Goal: Task Accomplishment & Management: Complete application form

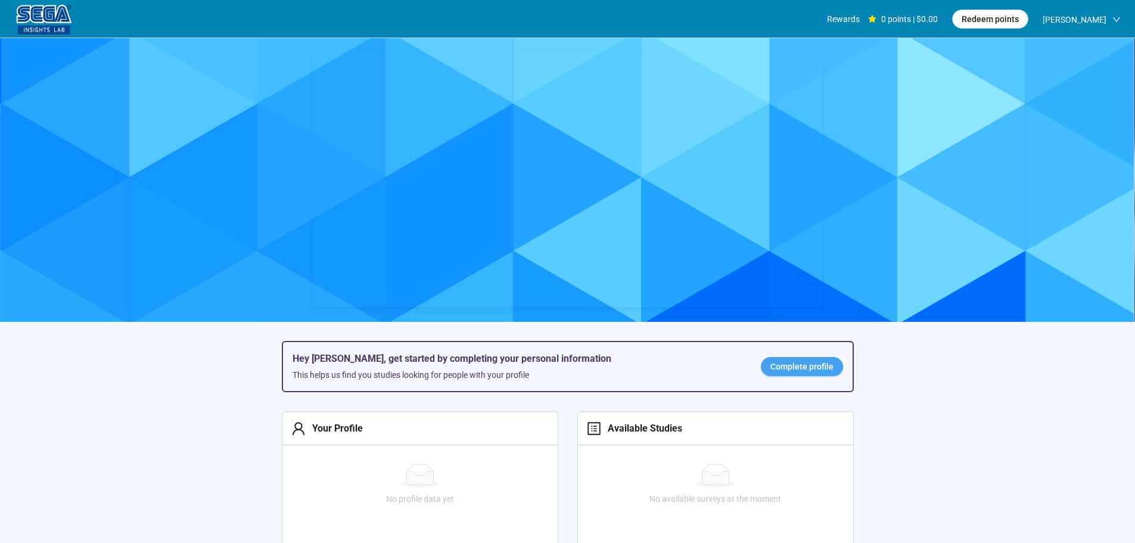
click at [802, 368] on span "Complete profile" at bounding box center [802, 366] width 63 height 13
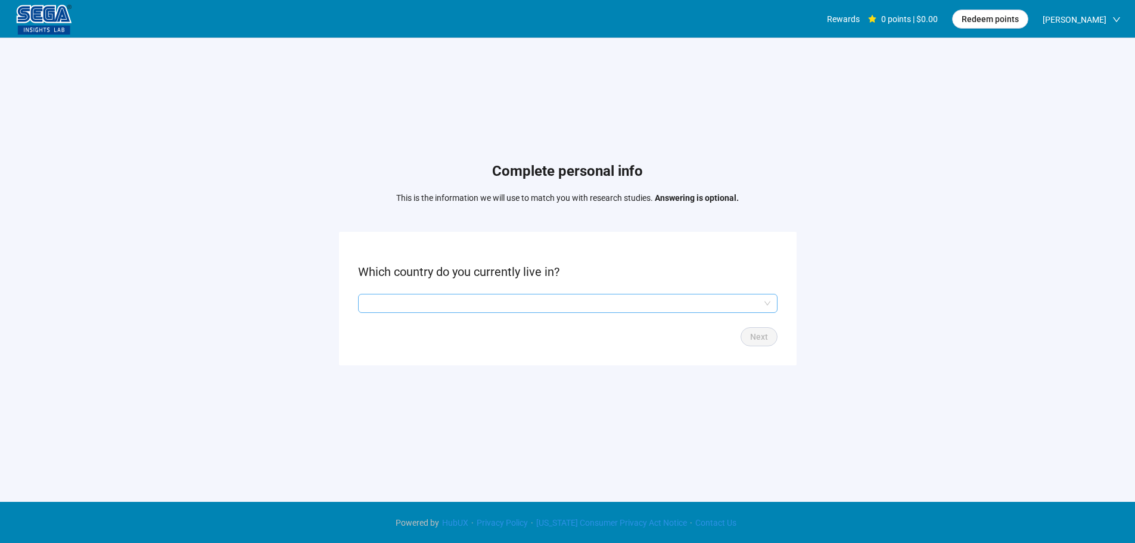
click at [476, 300] on input "search" at bounding box center [567, 303] width 405 height 18
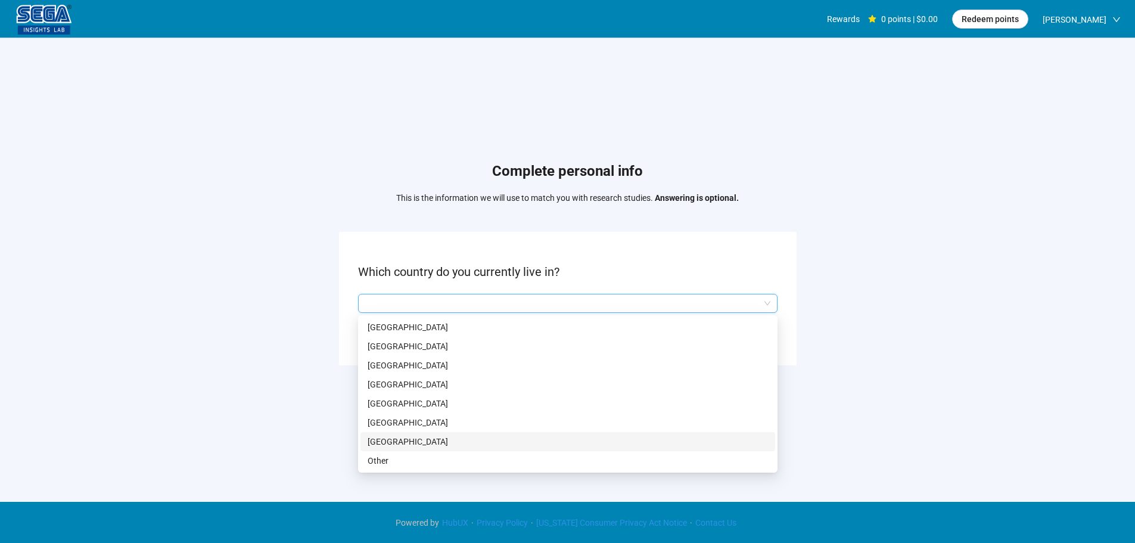
click at [425, 438] on p "[GEOGRAPHIC_DATA]" at bounding box center [568, 441] width 400 height 13
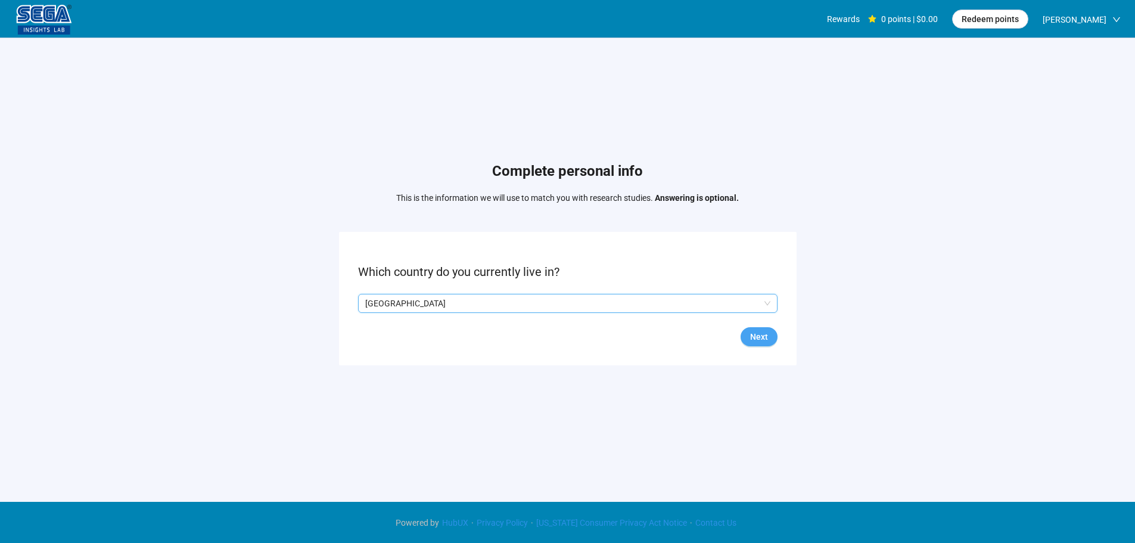
click at [763, 337] on span "Next" at bounding box center [759, 336] width 18 height 13
click at [431, 306] on input "search" at bounding box center [567, 303] width 405 height 18
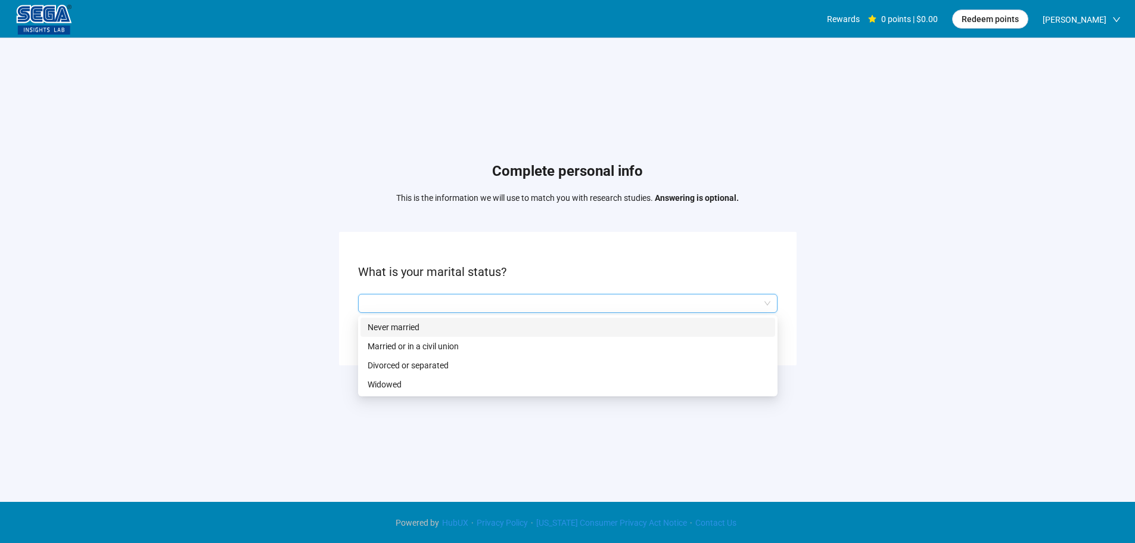
click at [402, 336] on div "Never married" at bounding box center [568, 327] width 415 height 19
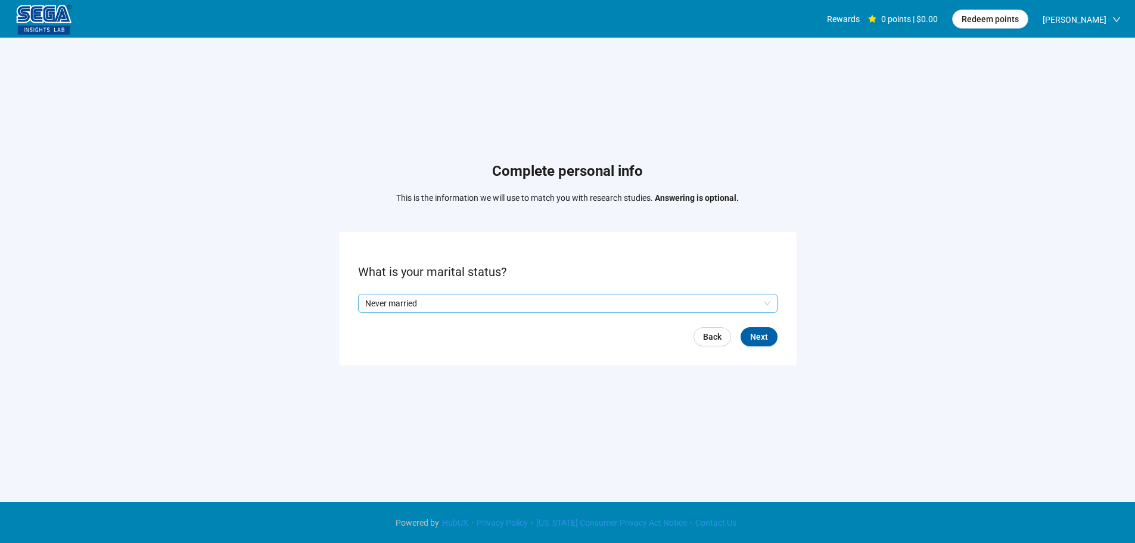
click at [452, 301] on p "Never married" at bounding box center [562, 303] width 395 height 18
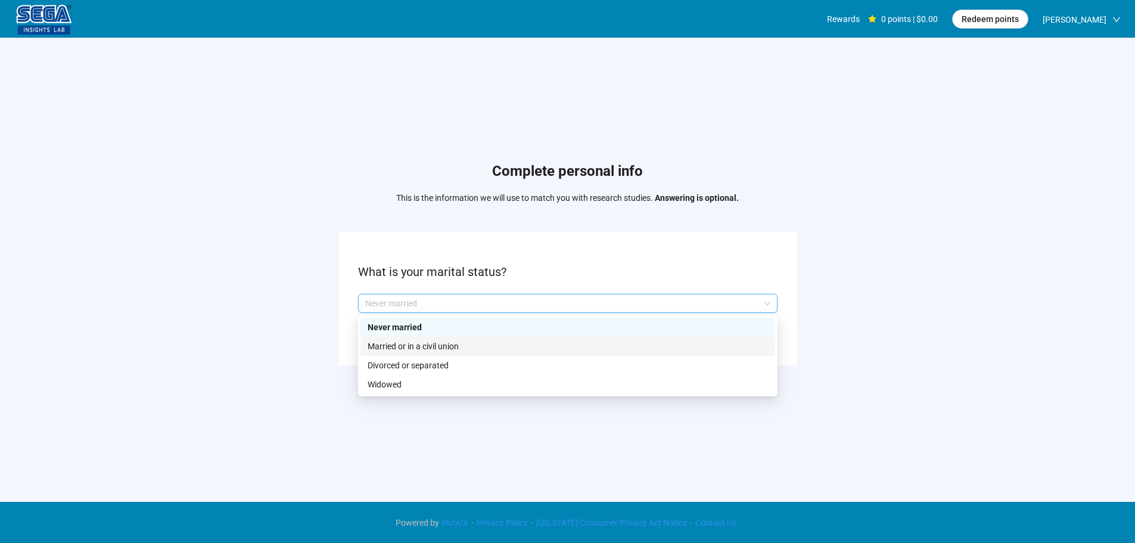
drag, startPoint x: 404, startPoint y: 345, endPoint x: 525, endPoint y: 358, distance: 121.7
click at [404, 346] on p "Married or in a civil union" at bounding box center [568, 346] width 400 height 13
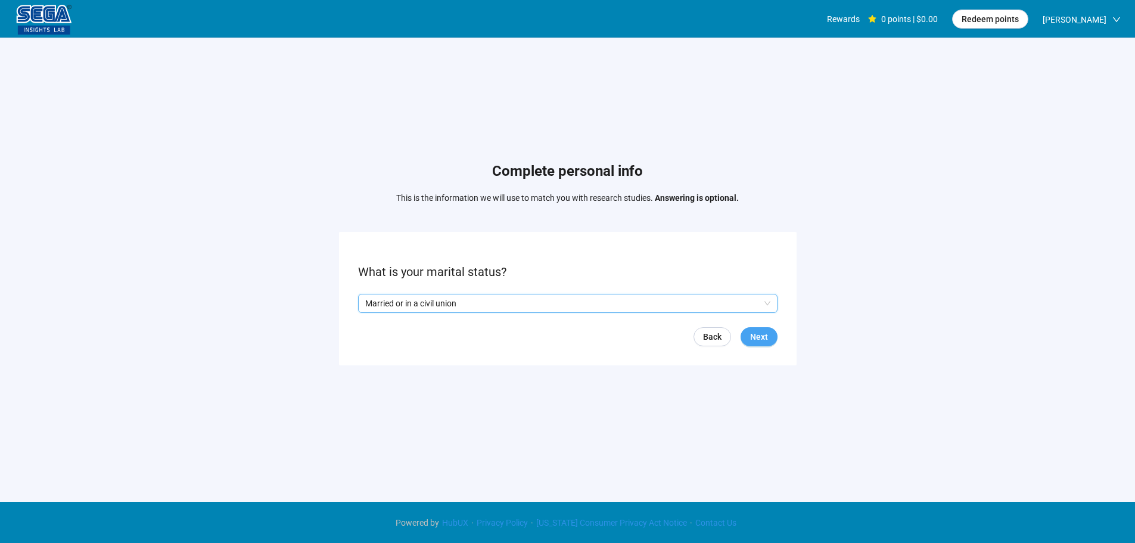
click at [768, 344] on button "Next" at bounding box center [759, 336] width 37 height 19
click at [426, 300] on input "search" at bounding box center [567, 303] width 405 height 18
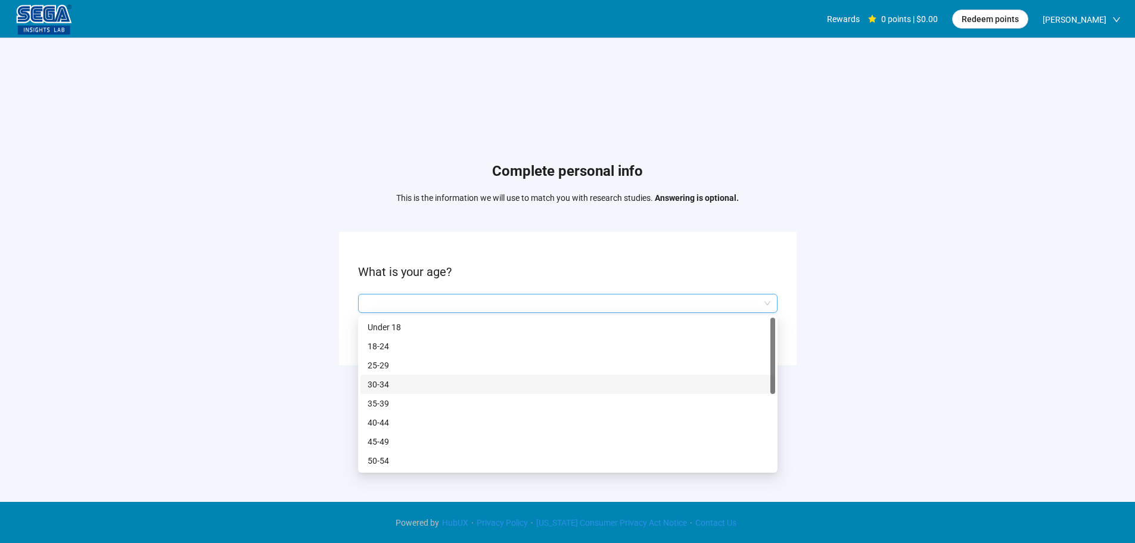
drag, startPoint x: 388, startPoint y: 385, endPoint x: 526, endPoint y: 386, distance: 138.3
click at [389, 385] on p "30-34" at bounding box center [568, 384] width 400 height 13
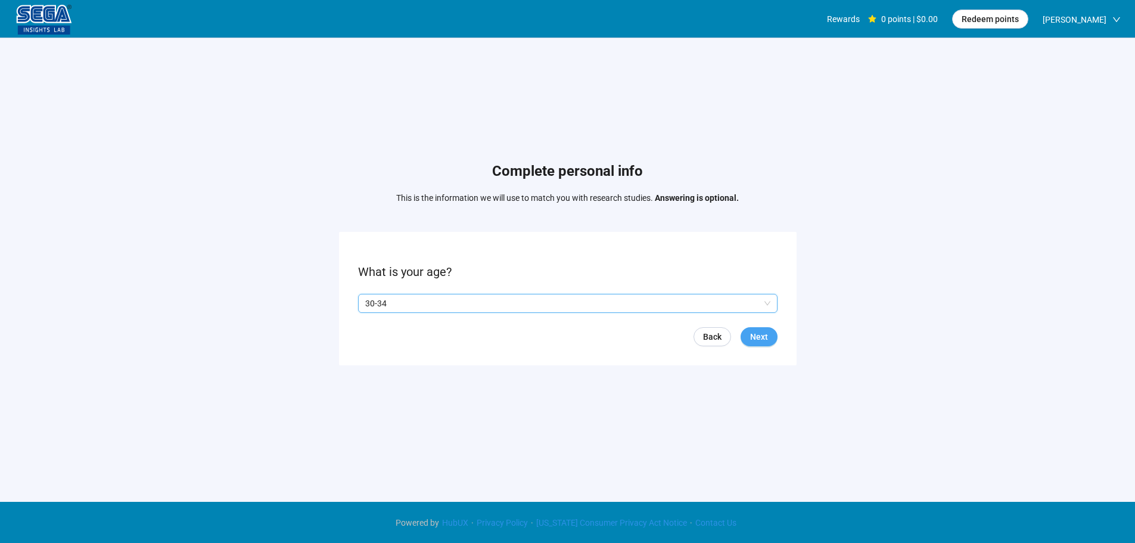
click at [753, 335] on span "Next" at bounding box center [759, 336] width 18 height 13
click at [375, 302] on p "Yes" at bounding box center [376, 303] width 13 height 13
click at [770, 339] on button "Next" at bounding box center [759, 336] width 37 height 19
click at [421, 302] on input "search" at bounding box center [567, 303] width 405 height 18
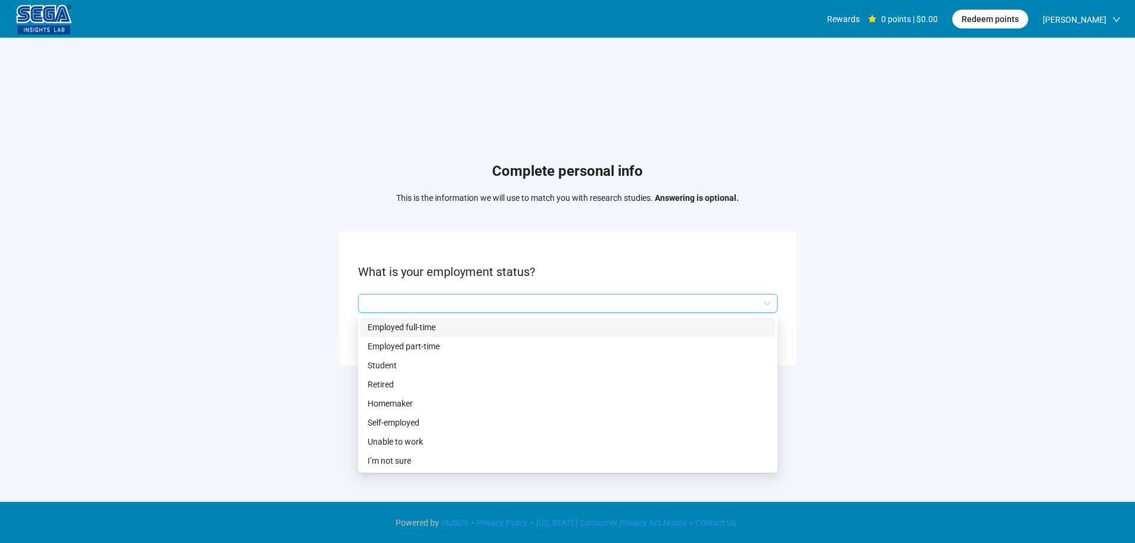
click at [414, 330] on p "Employed full-time" at bounding box center [568, 327] width 400 height 13
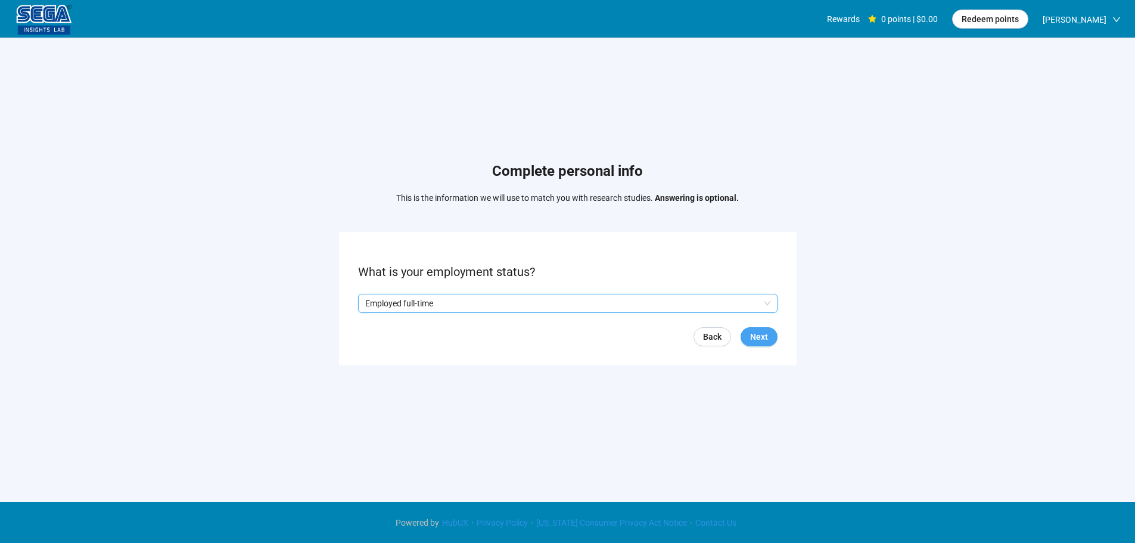
click at [771, 327] on button "Next" at bounding box center [759, 336] width 37 height 19
click at [453, 293] on form "What state do you reside in? Back Skip Next" at bounding box center [568, 298] width 458 height 133
click at [451, 302] on input "search" at bounding box center [567, 303] width 405 height 18
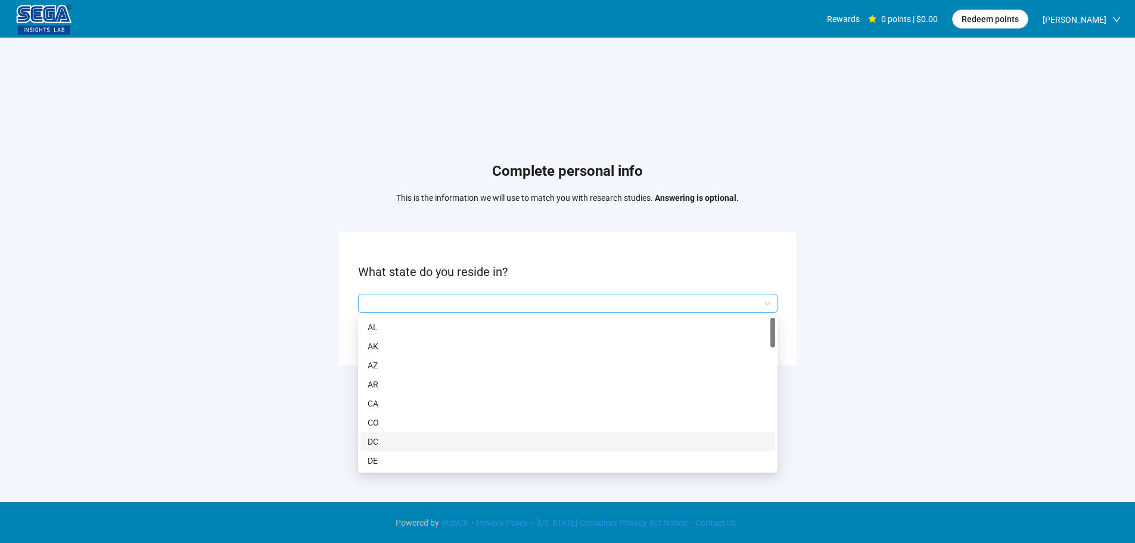
scroll to position [119, 0]
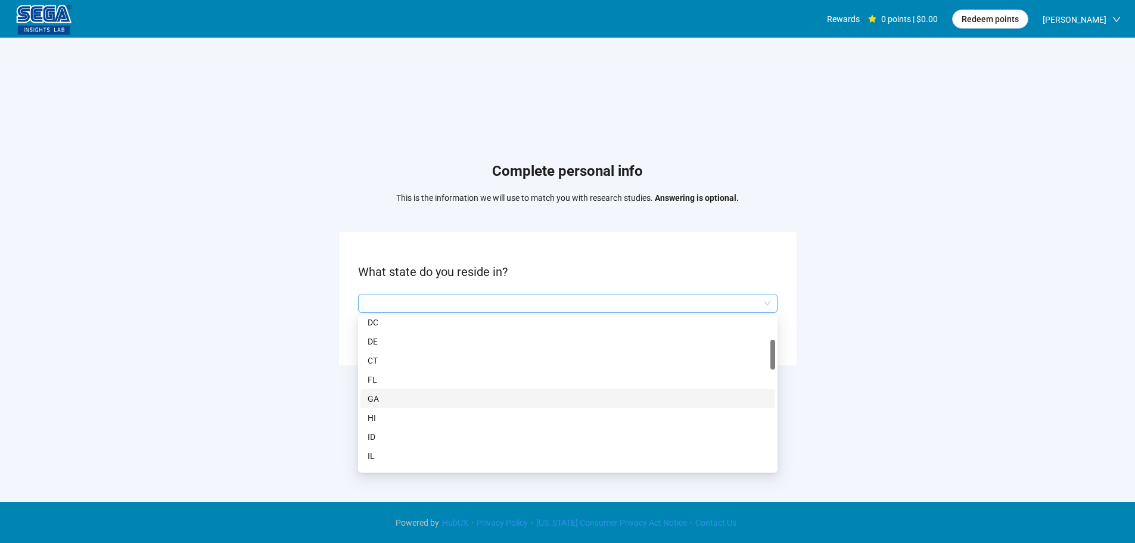
click at [387, 394] on p "GA" at bounding box center [568, 398] width 400 height 13
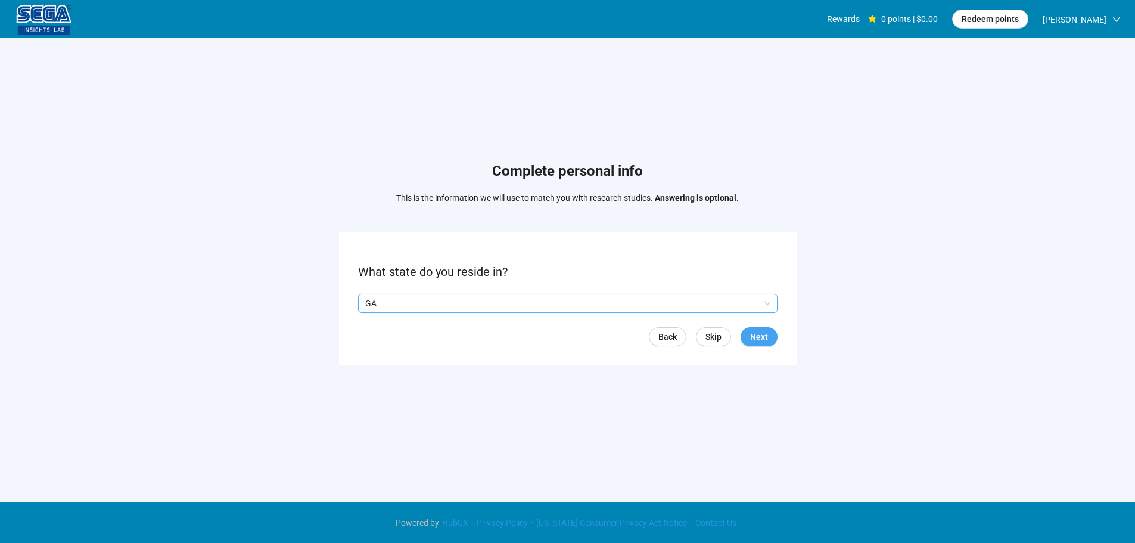
click at [766, 330] on button "Next" at bounding box center [759, 336] width 37 height 19
click at [406, 302] on input "search" at bounding box center [567, 303] width 405 height 18
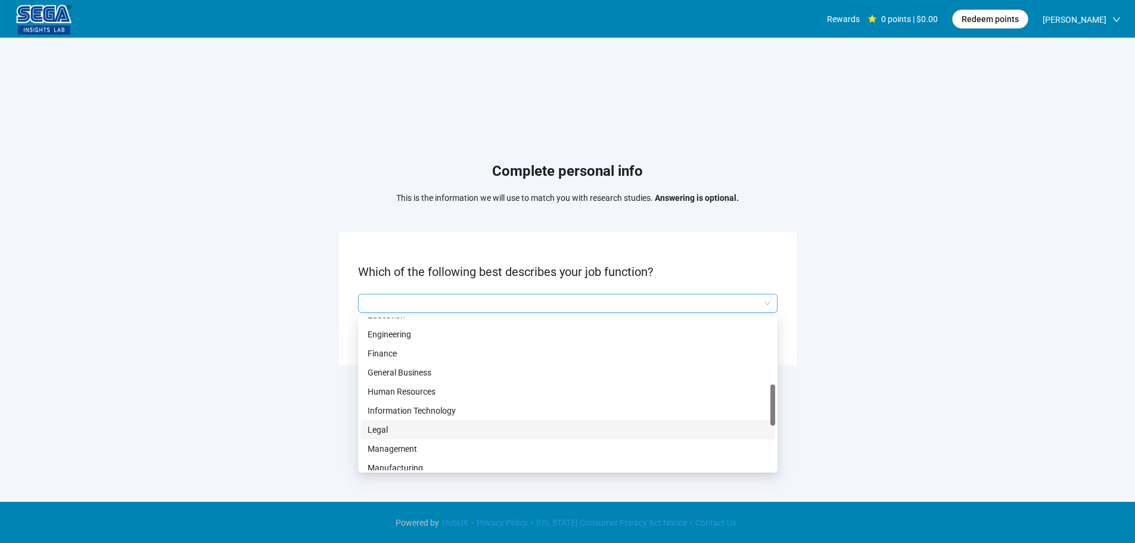
scroll to position [358, 0]
click at [414, 411] on p "Manufacturing" at bounding box center [568, 408] width 400 height 13
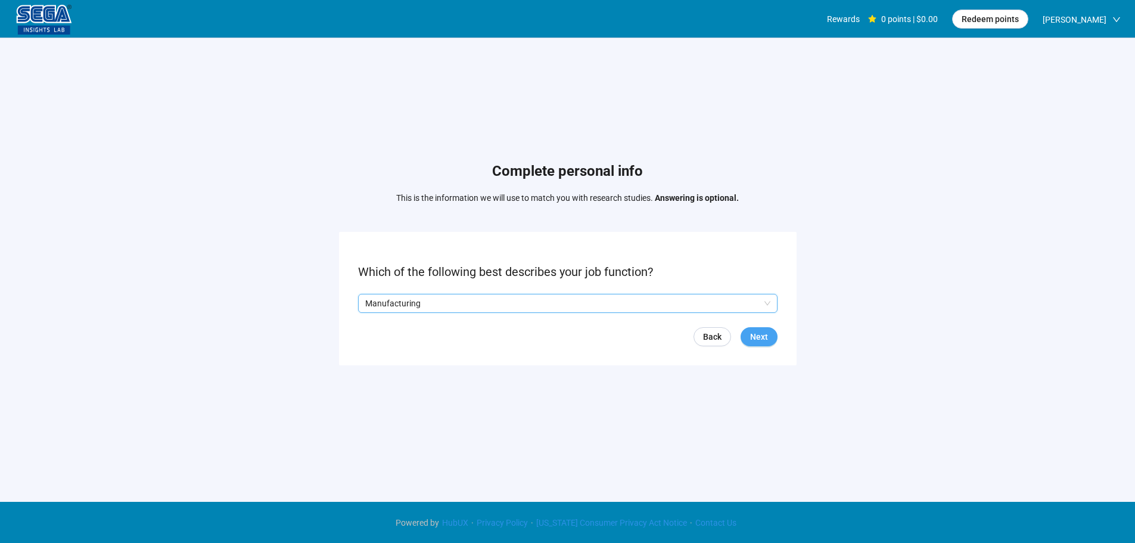
click at [759, 346] on form "Which of the following best describes your job function? Q2hhcmFjdGVyaXN0aWNBbn…" at bounding box center [568, 298] width 458 height 133
click at [757, 337] on span "Next" at bounding box center [759, 336] width 18 height 13
click at [437, 302] on input "search" at bounding box center [567, 303] width 405 height 18
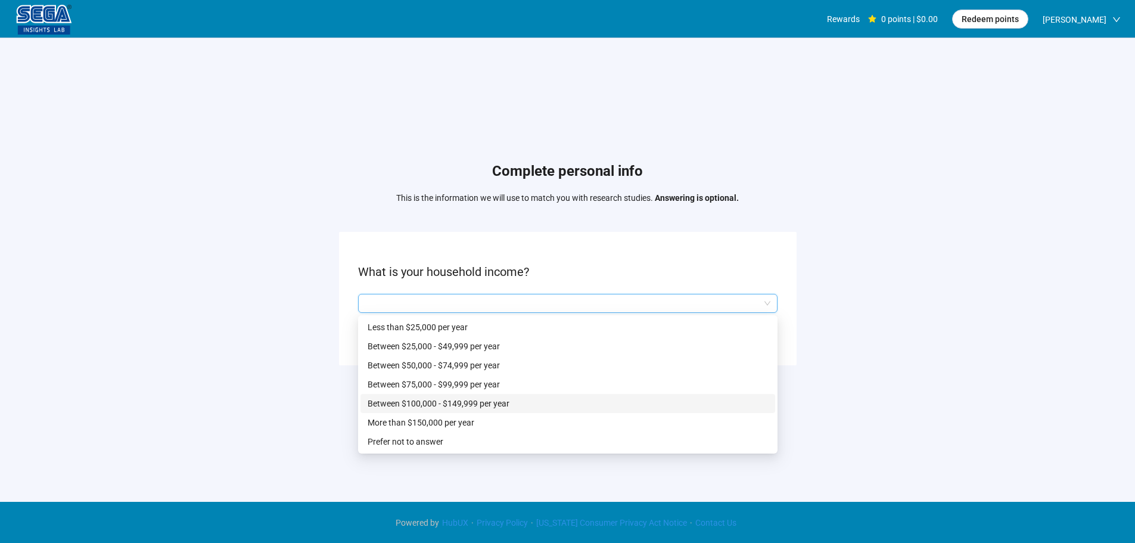
click at [446, 405] on p "Between $100,000 - $149,999 per year" at bounding box center [568, 403] width 400 height 13
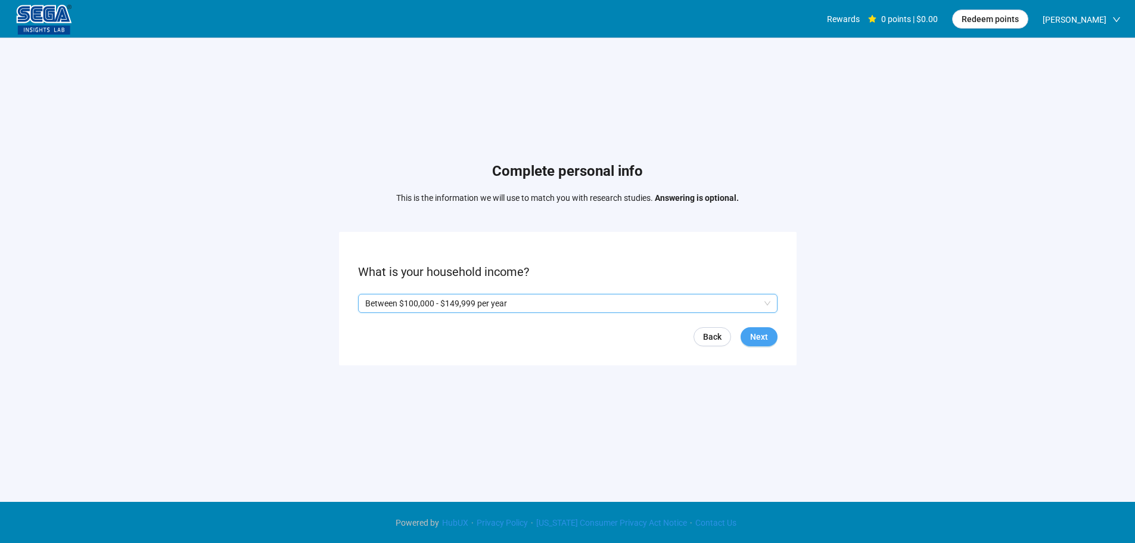
click at [757, 331] on span "Next" at bounding box center [759, 336] width 18 height 13
click at [375, 301] on p "Yes" at bounding box center [376, 303] width 13 height 13
click at [758, 333] on span "Next" at bounding box center [759, 336] width 18 height 13
click at [403, 303] on input "search" at bounding box center [567, 303] width 405 height 18
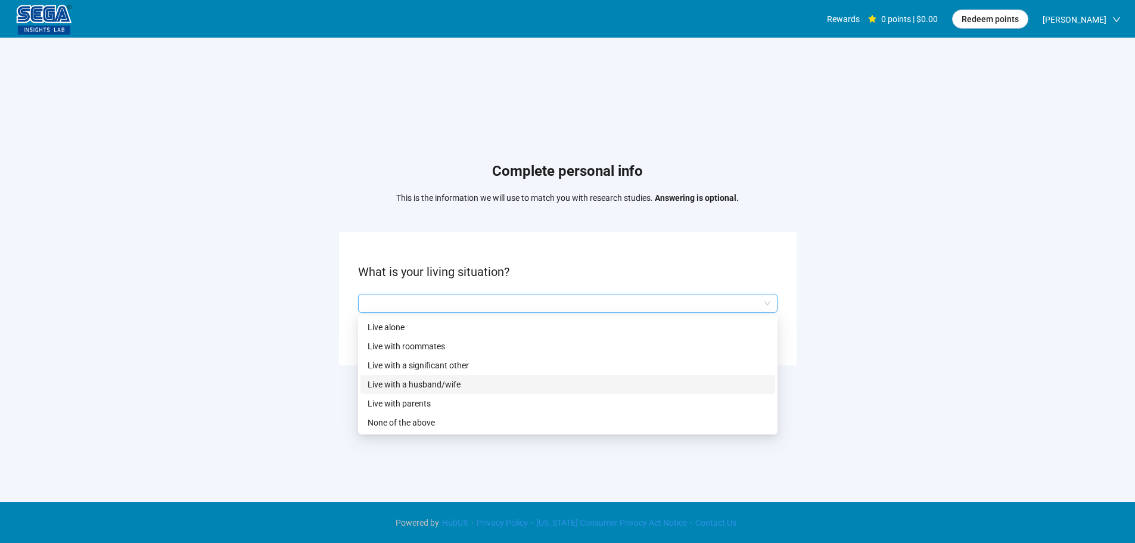
click at [430, 380] on p "Live with a husband/wife" at bounding box center [568, 384] width 400 height 13
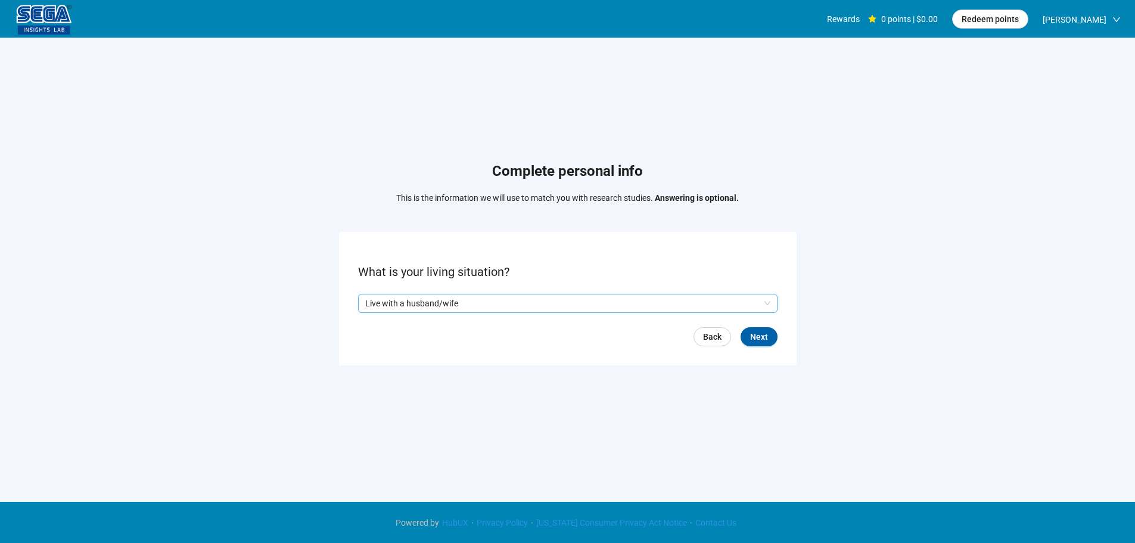
drag, startPoint x: 731, startPoint y: 330, endPoint x: 738, endPoint y: 330, distance: 6.6
click at [732, 330] on div "Back Next" at bounding box center [568, 336] width 420 height 19
click at [759, 333] on span "Next" at bounding box center [759, 336] width 18 height 13
click at [424, 303] on input "search" at bounding box center [567, 303] width 405 height 18
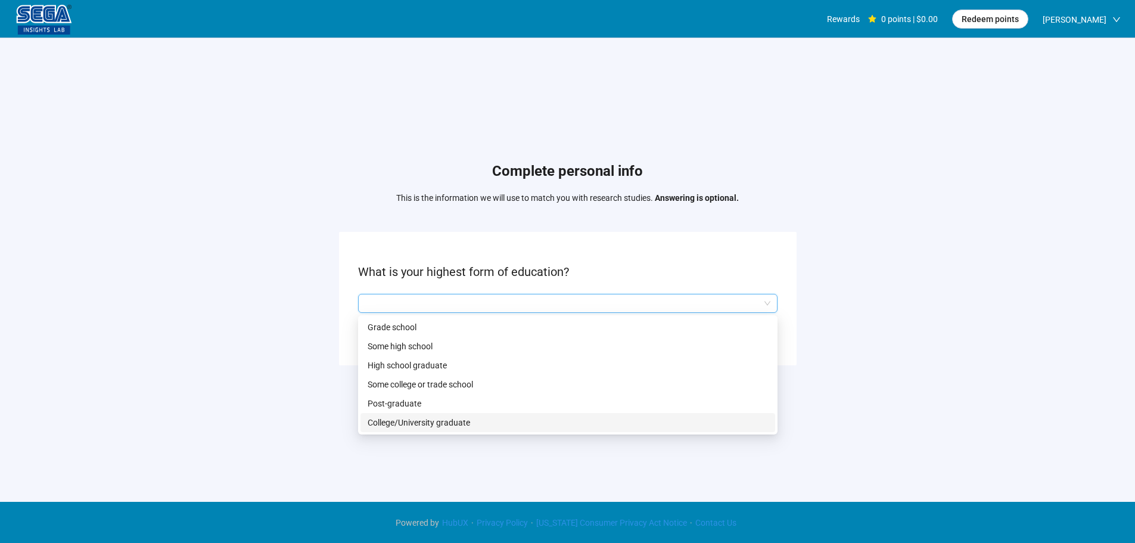
click at [437, 422] on p "College/University graduate" at bounding box center [568, 422] width 400 height 13
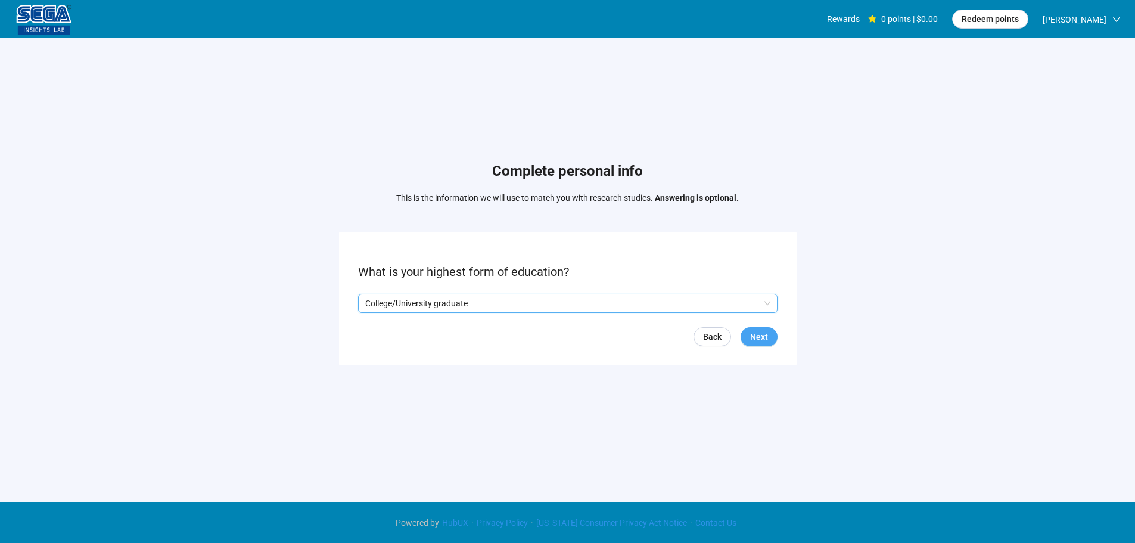
click at [754, 333] on span "Next" at bounding box center [759, 336] width 18 height 13
click at [423, 291] on form "What is your ethnicity? Back Next" at bounding box center [568, 298] width 458 height 133
click at [424, 296] on input "search" at bounding box center [567, 303] width 405 height 18
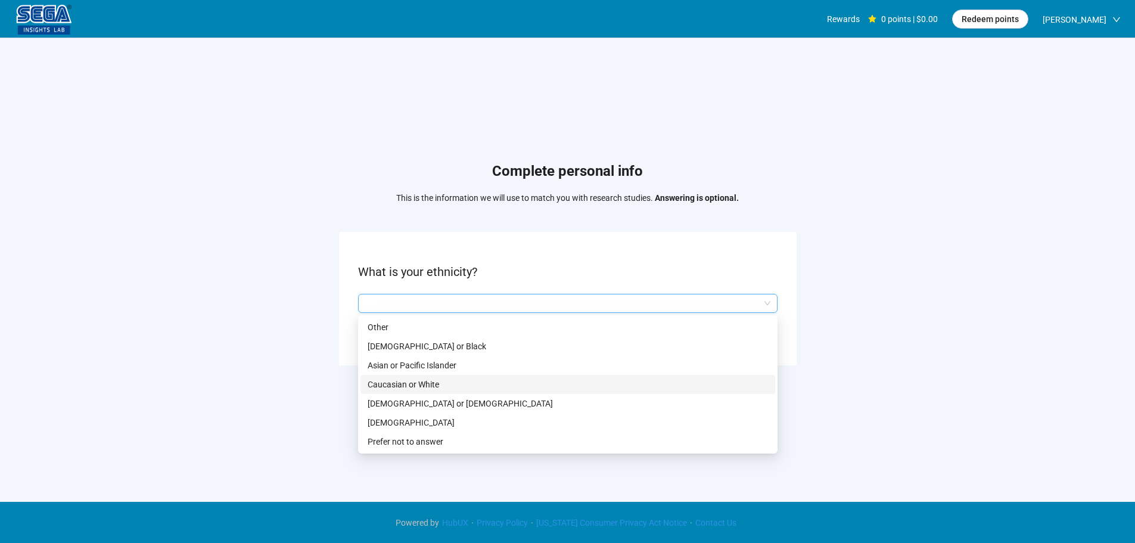
click at [434, 383] on p "Caucasian or White" at bounding box center [568, 384] width 400 height 13
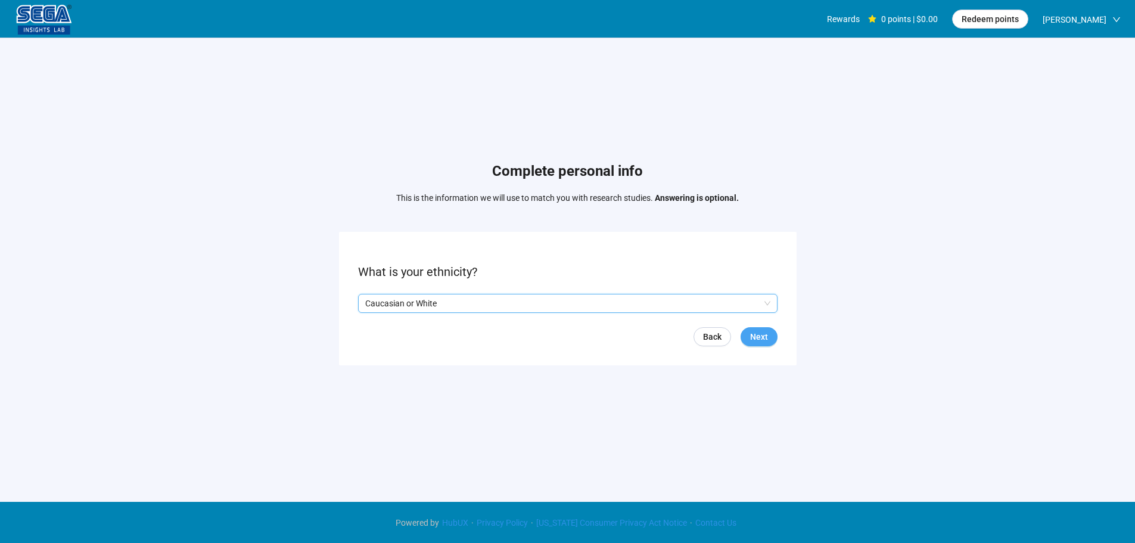
click at [761, 334] on span "Next" at bounding box center [759, 336] width 18 height 13
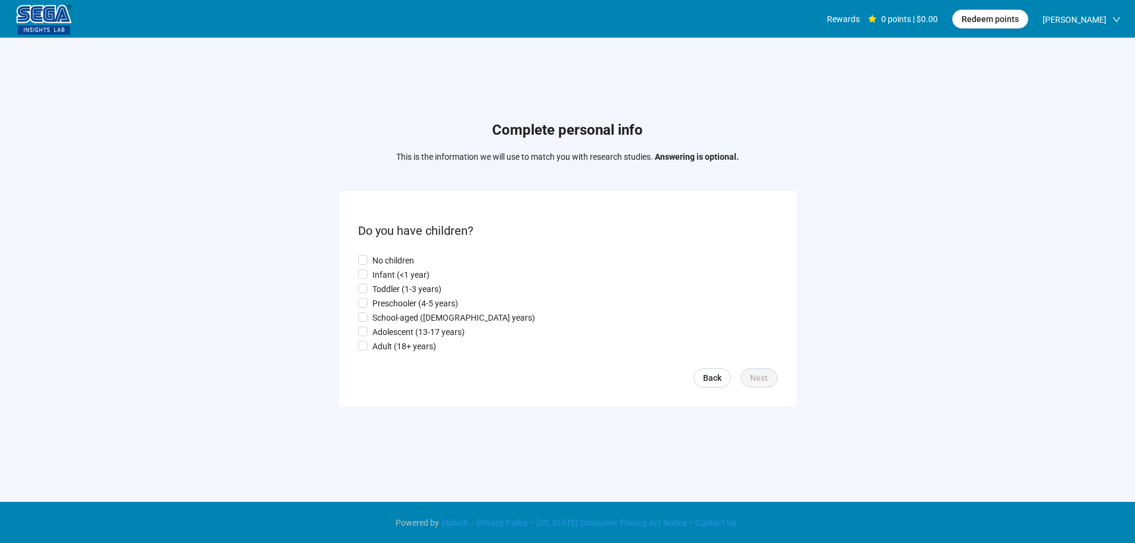
click at [394, 281] on div "No children Infant (<1 year) Toddler (1-3 years) Preschooler (4-5 years) School…" at bounding box center [568, 303] width 420 height 99
click at [393, 275] on p "Infant (<1 year)" at bounding box center [400, 274] width 57 height 13
click at [397, 291] on p "Toddler (1-3 years)" at bounding box center [406, 288] width 69 height 13
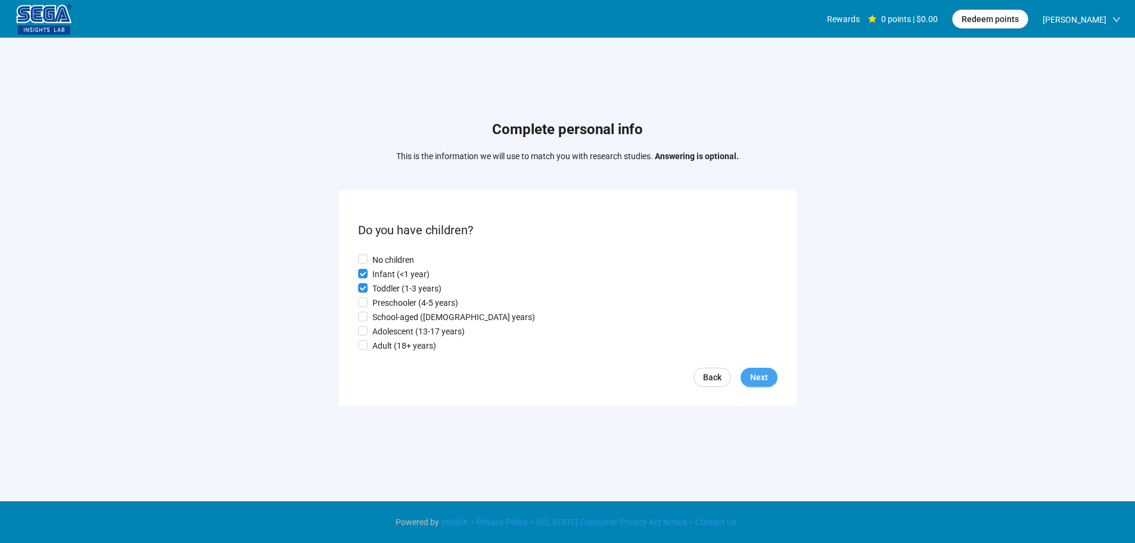
click at [741, 378] on button "Next" at bounding box center [759, 377] width 37 height 19
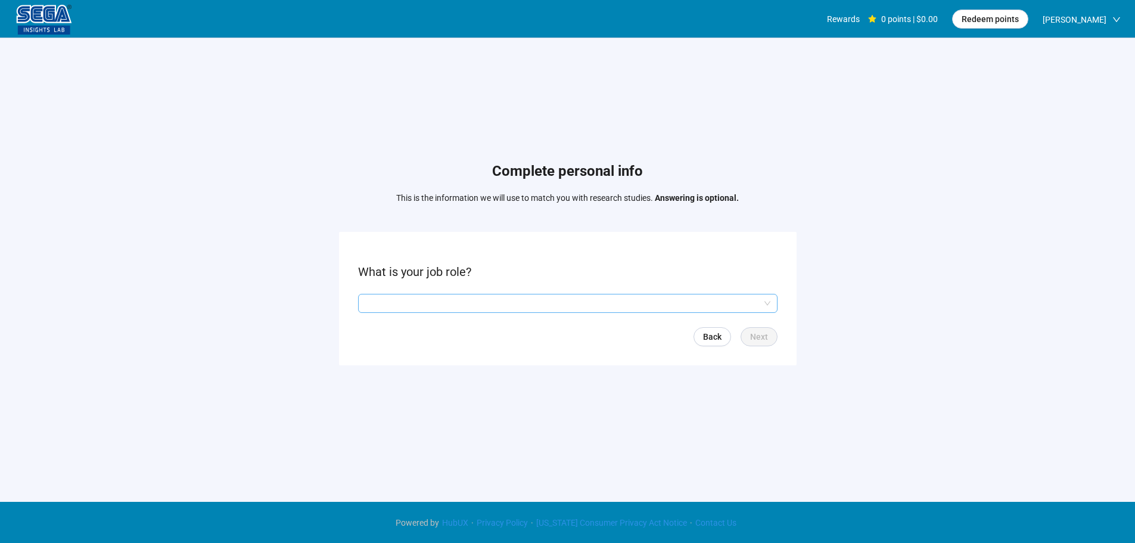
click at [403, 296] on input "search" at bounding box center [567, 303] width 405 height 18
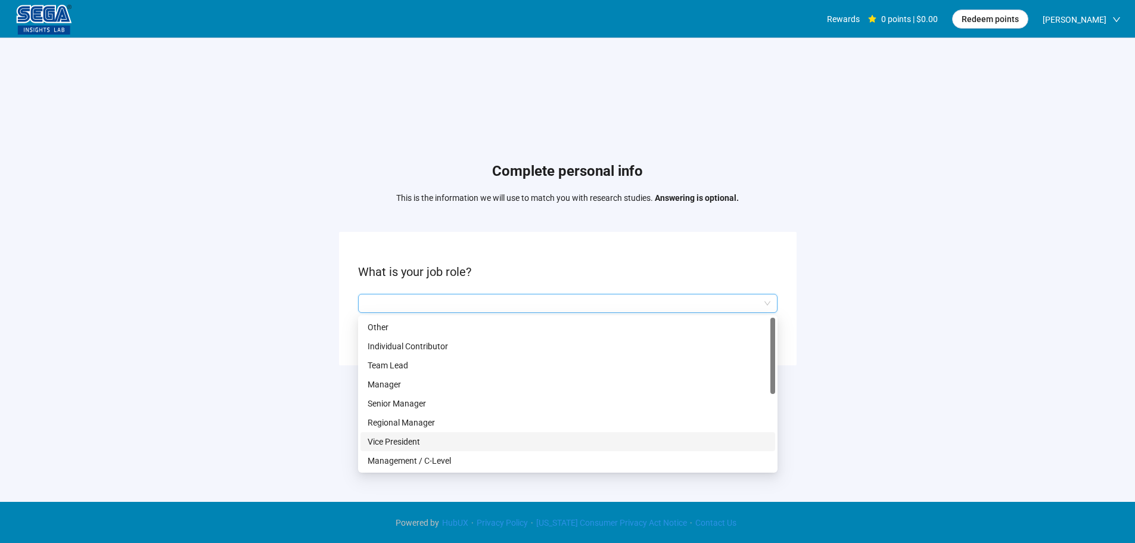
click at [430, 455] on p "Management / C-Level" at bounding box center [568, 460] width 400 height 13
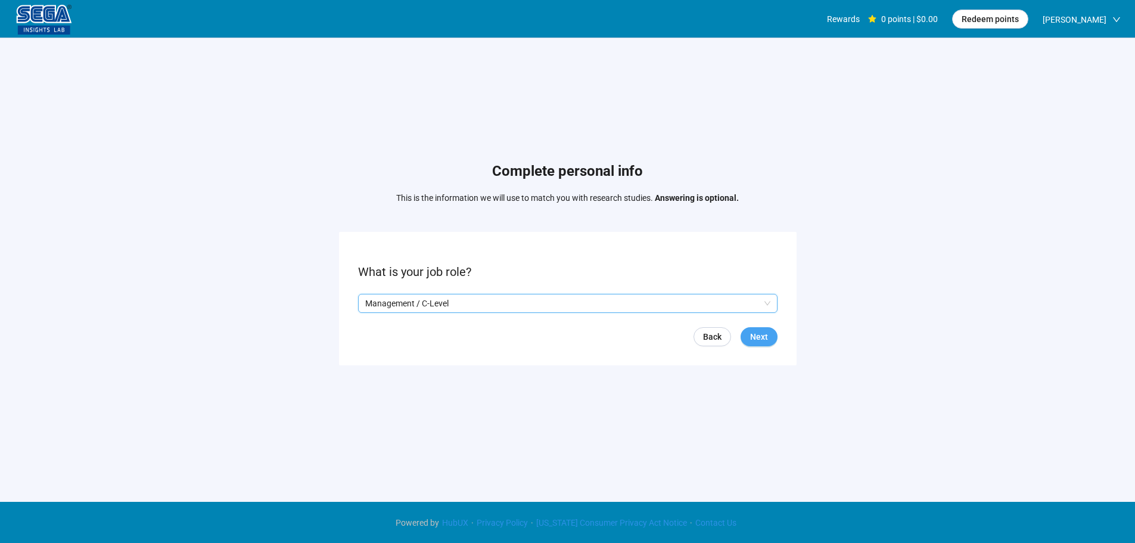
click at [754, 330] on span "Next" at bounding box center [759, 336] width 18 height 13
click at [428, 295] on input "search" at bounding box center [567, 303] width 405 height 18
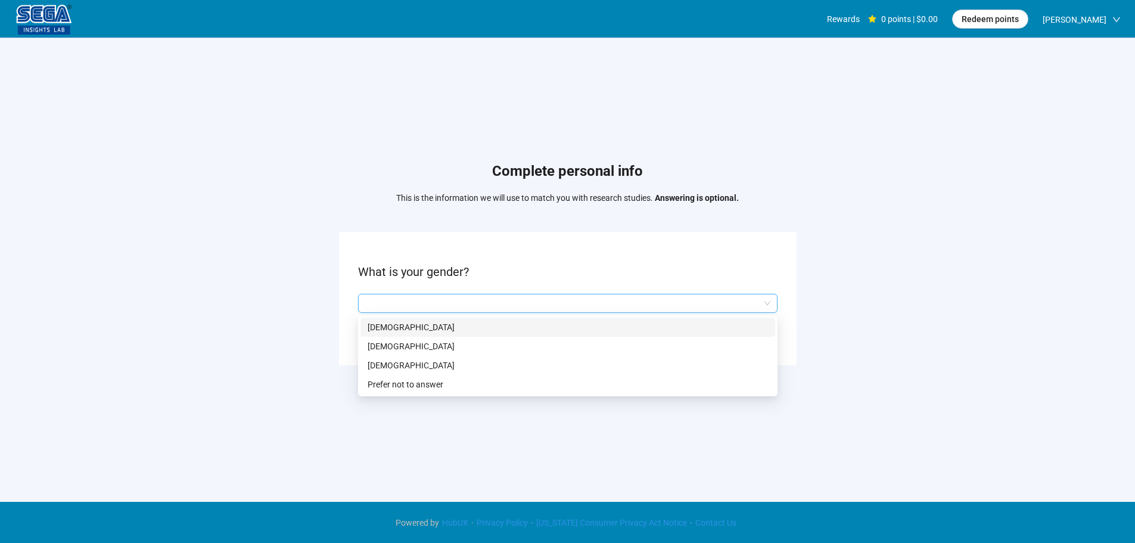
click at [415, 331] on p "[DEMOGRAPHIC_DATA]" at bounding box center [568, 327] width 400 height 13
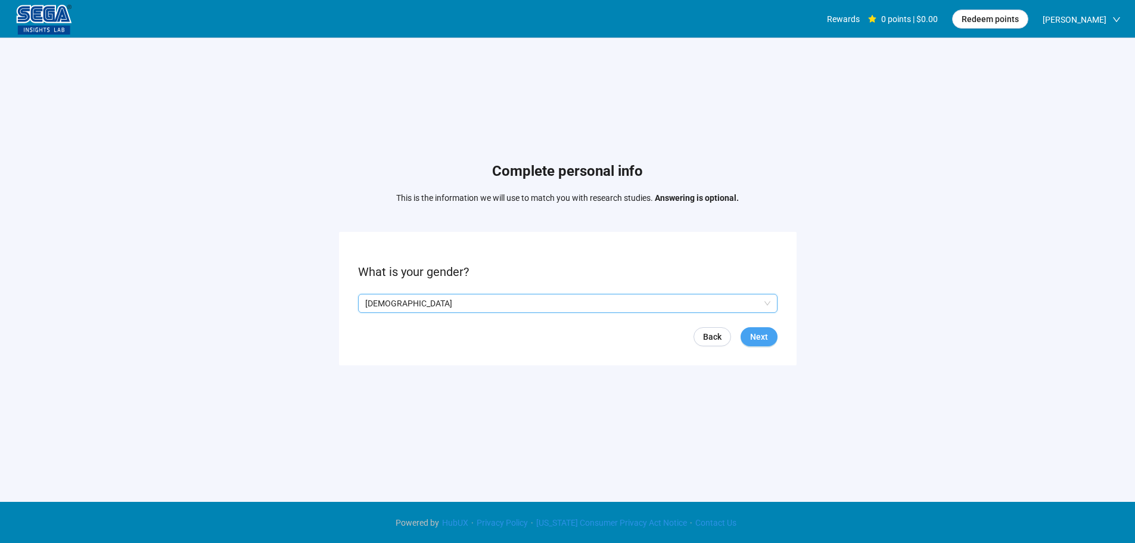
click at [769, 337] on button "Next" at bounding box center [759, 336] width 37 height 19
click at [377, 303] on input at bounding box center [385, 303] width 52 height 18
type input "**"
click at [775, 345] on div "Back Next" at bounding box center [568, 336] width 420 height 19
click at [763, 344] on button "Next" at bounding box center [759, 336] width 37 height 19
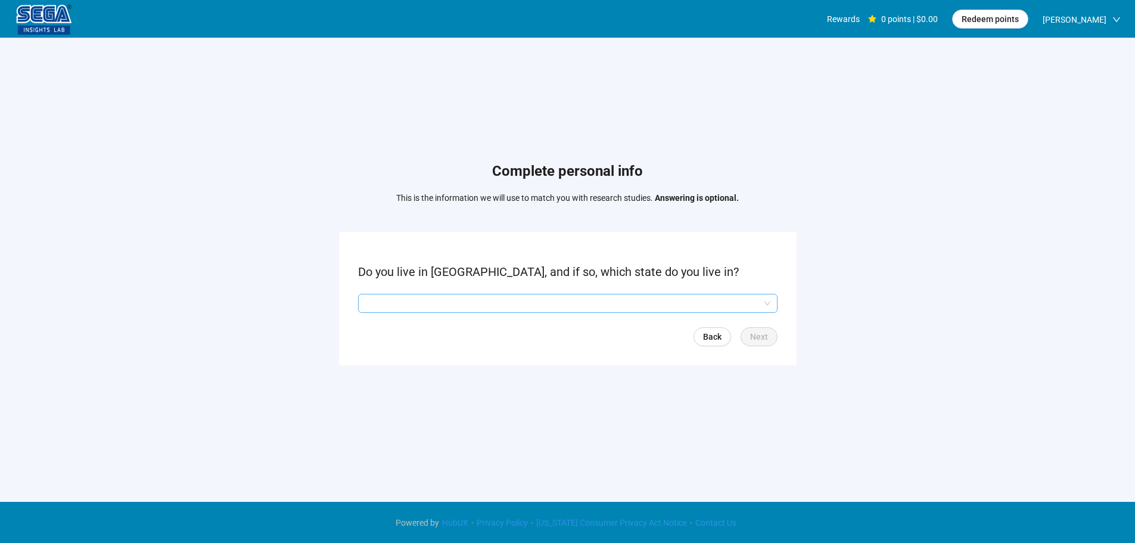
click at [405, 296] on input "search" at bounding box center [567, 303] width 405 height 18
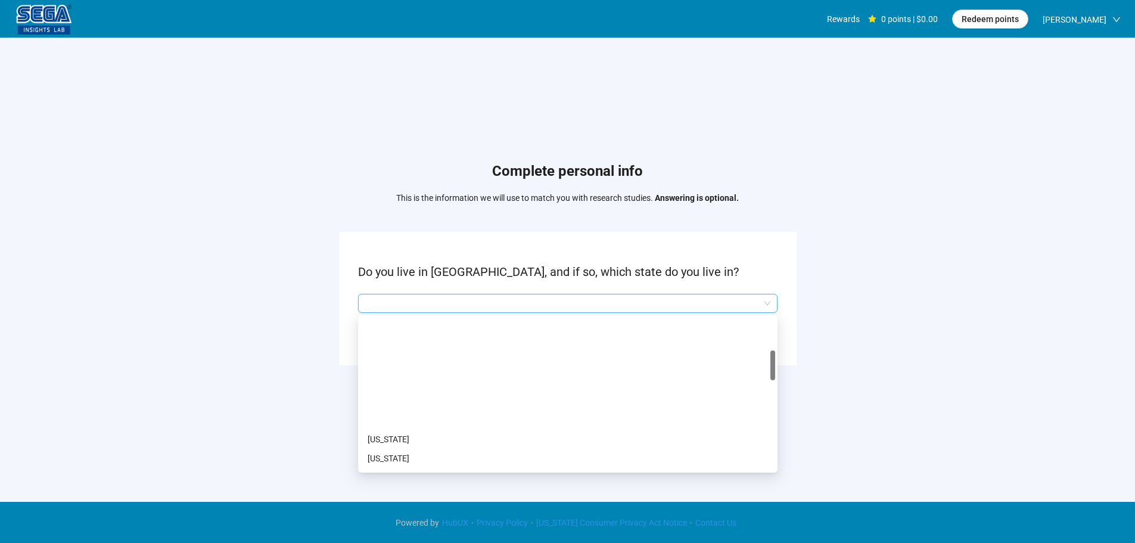
scroll to position [179, 0]
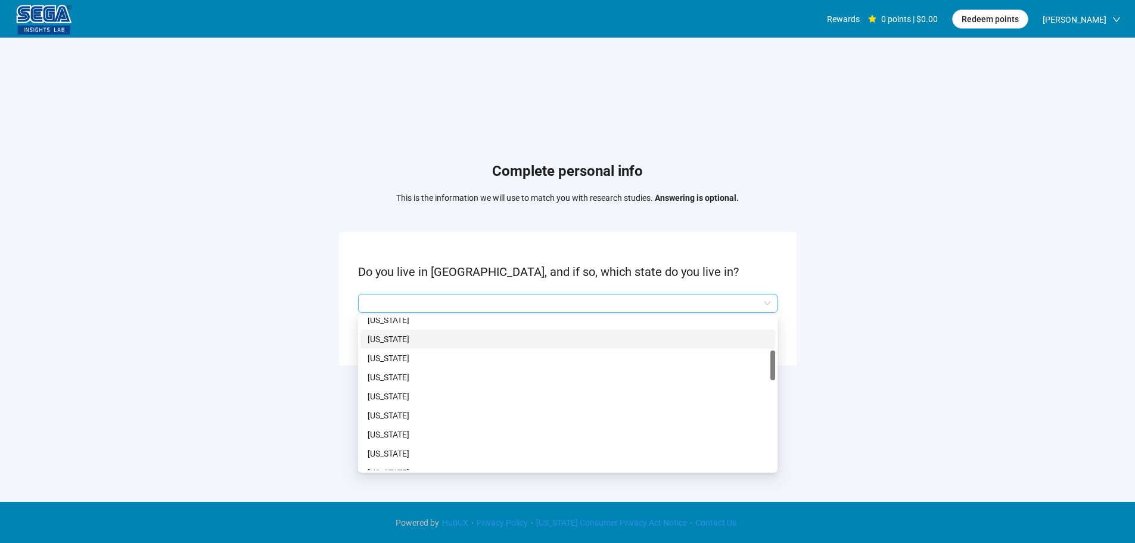
click at [382, 344] on p "[US_STATE]" at bounding box center [568, 339] width 400 height 13
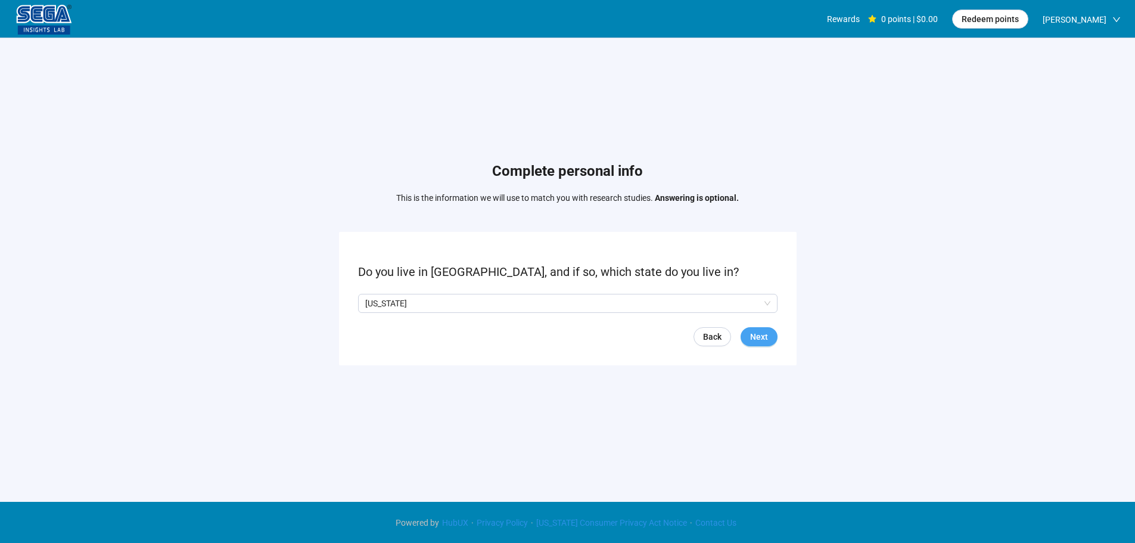
click at [771, 332] on button "Next" at bounding box center [759, 336] width 37 height 19
click at [397, 303] on span at bounding box center [393, 304] width 10 height 10
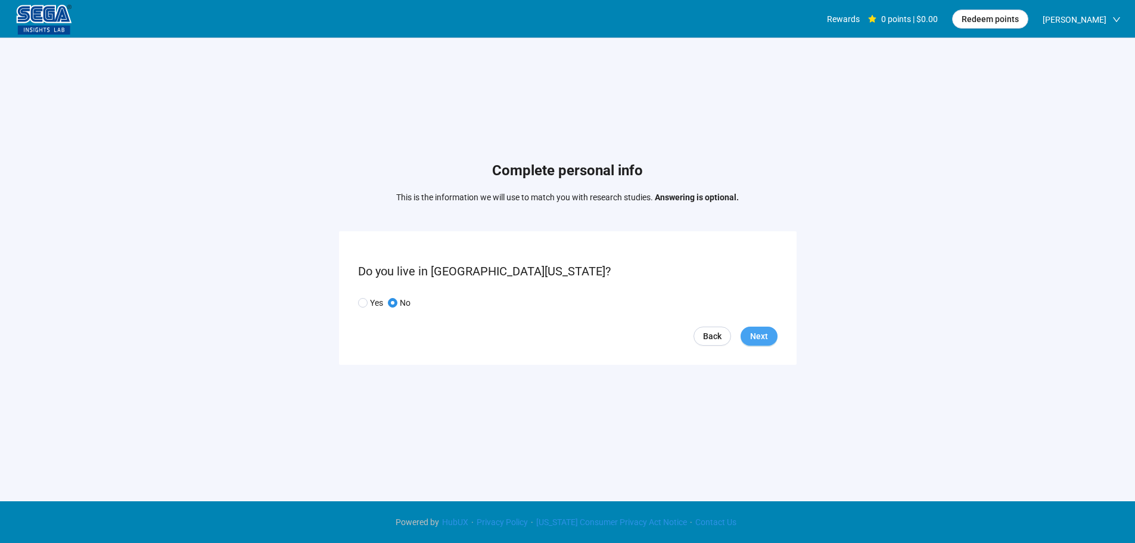
click at [765, 340] on span "Next" at bounding box center [759, 336] width 18 height 13
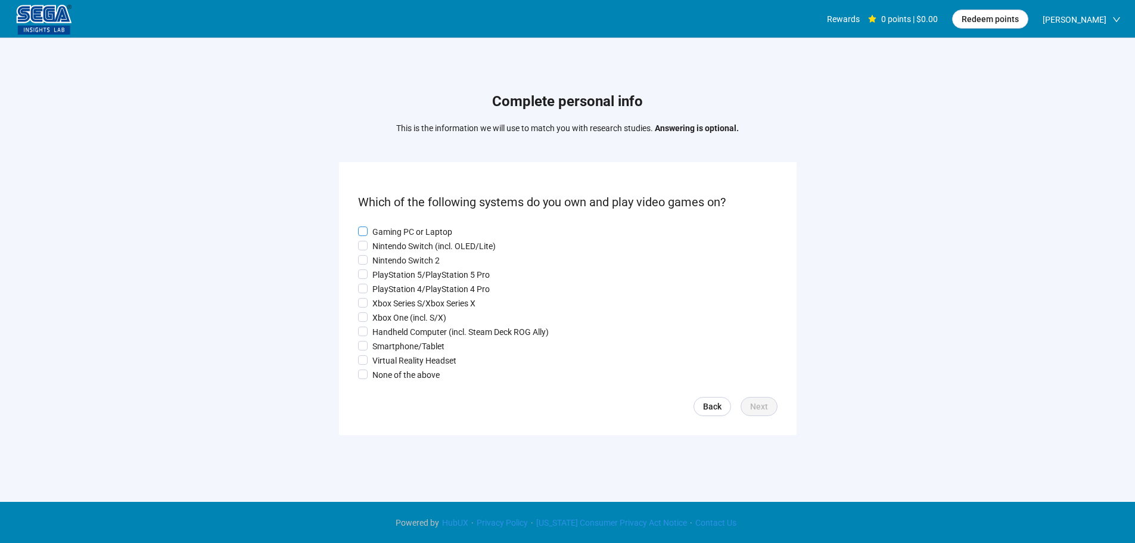
click at [396, 231] on p "Gaming PC or Laptop" at bounding box center [412, 231] width 80 height 13
click at [394, 254] on label "Nintendo Switch 2" at bounding box center [568, 260] width 420 height 13
click at [392, 271] on p "PlayStation 5/PlayStation 5 Pro" at bounding box center [430, 274] width 117 height 13
drag, startPoint x: 390, startPoint y: 291, endPoint x: 392, endPoint y: 312, distance: 20.3
click at [390, 293] on p "PlayStation 4/PlayStation 4 Pro" at bounding box center [430, 288] width 117 height 13
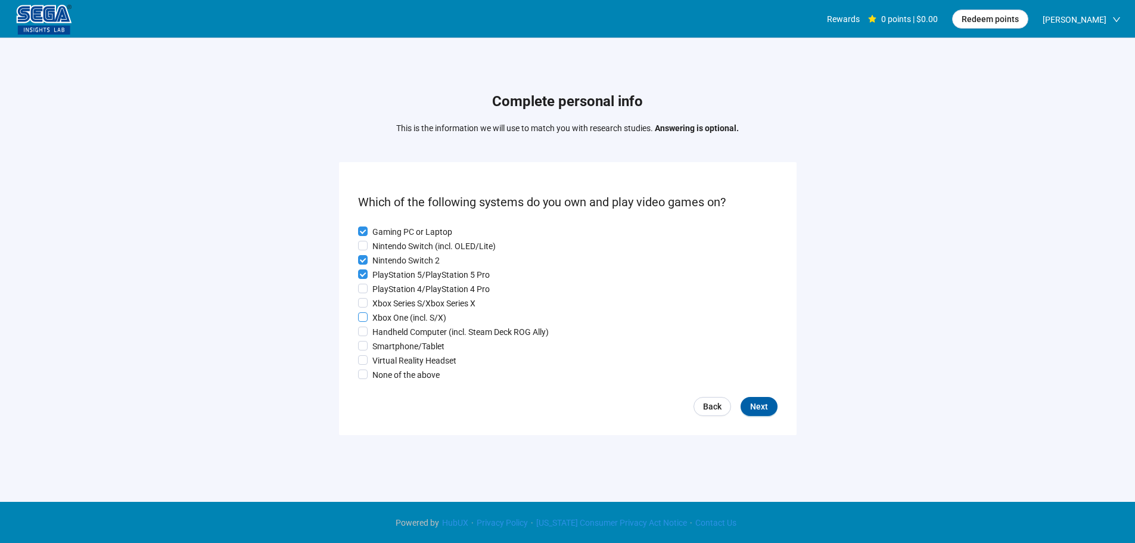
drag, startPoint x: 392, startPoint y: 312, endPoint x: 392, endPoint y: 320, distance: 8.3
click at [392, 313] on p "Xbox One (incl. S/X)" at bounding box center [409, 317] width 74 height 13
click at [393, 333] on p "Handheld Computer (incl. Steam Deck ROG Ally)" at bounding box center [460, 331] width 176 height 13
click at [384, 245] on p "Nintendo Switch (incl. OLED/Lite)" at bounding box center [433, 246] width 123 height 13
click at [390, 305] on p "Xbox Series S/Xbox Series X" at bounding box center [423, 303] width 103 height 13
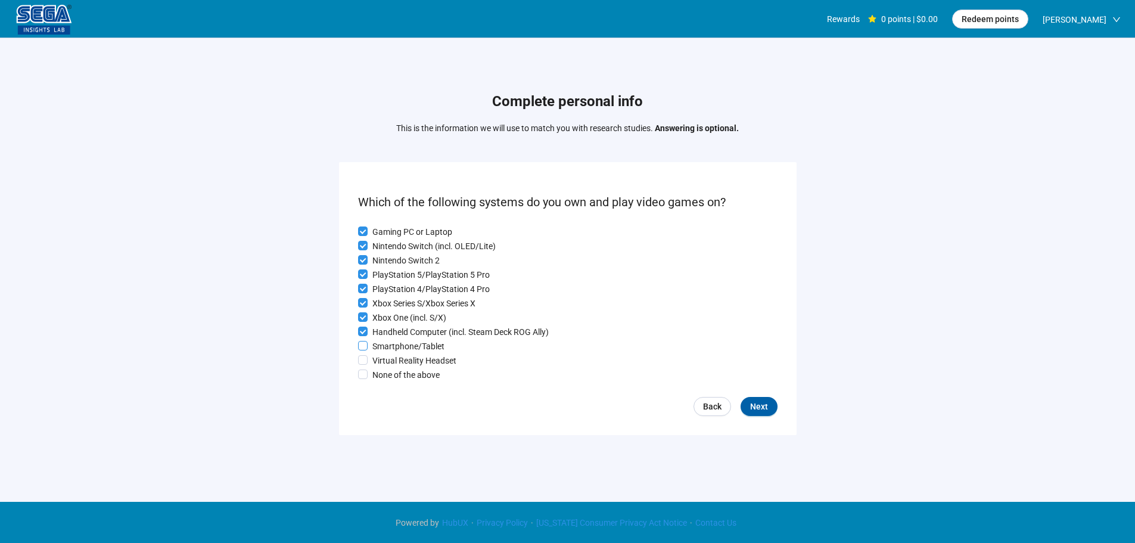
click at [400, 346] on p "Smartphone/Tablet" at bounding box center [408, 346] width 72 height 13
click at [398, 360] on p "Virtual Reality Headset" at bounding box center [414, 360] width 84 height 13
click at [763, 408] on span "Next" at bounding box center [759, 406] width 18 height 13
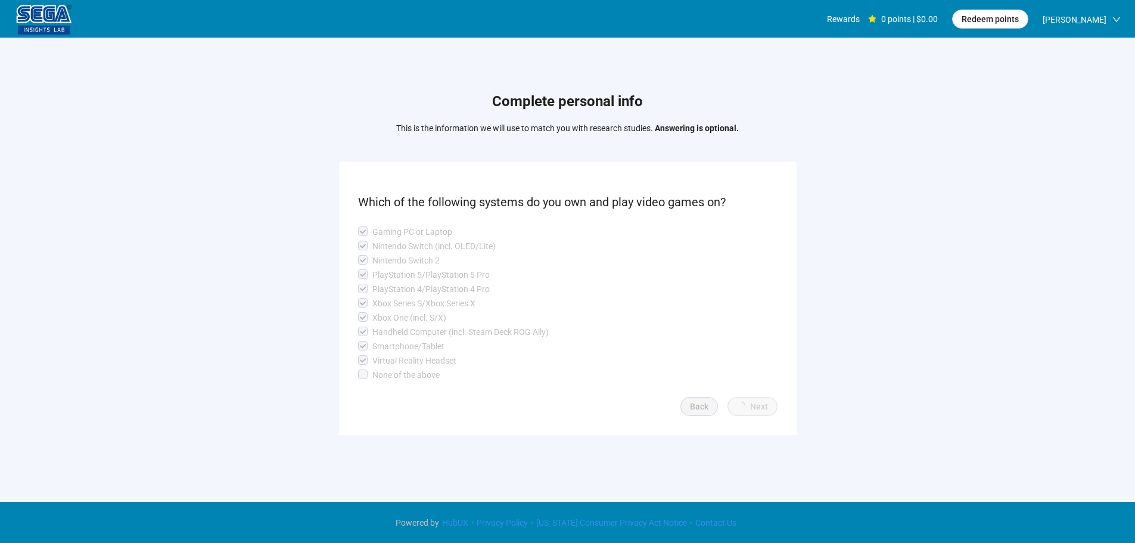
scroll to position [1, 0]
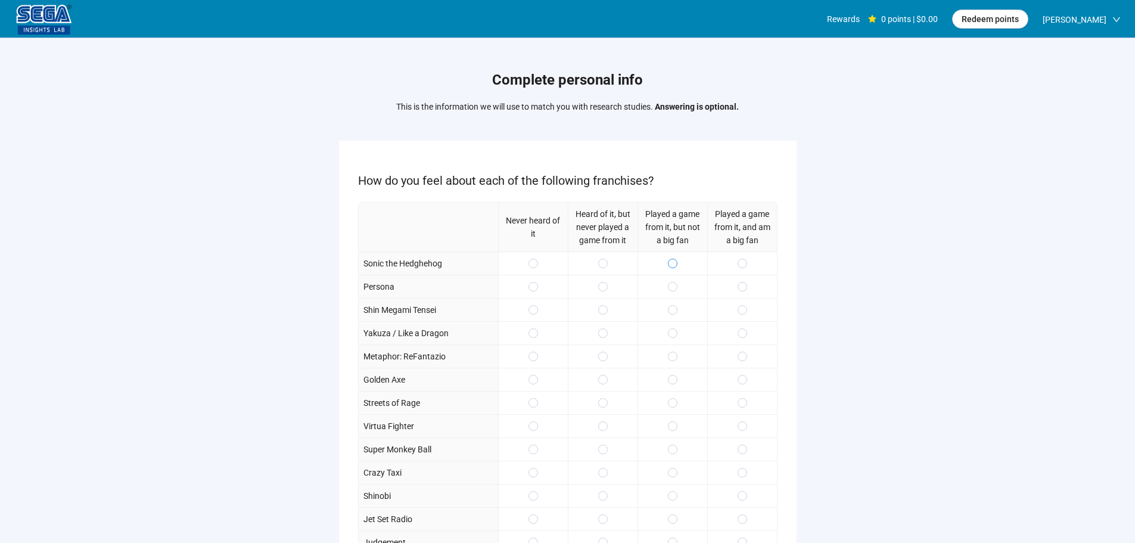
click at [669, 260] on span at bounding box center [673, 264] width 10 height 10
click at [672, 284] on span at bounding box center [673, 287] width 10 height 10
click at [741, 281] on label at bounding box center [743, 286] width 10 height 13
click at [744, 325] on div at bounding box center [742, 332] width 70 height 23
click at [746, 338] on label at bounding box center [743, 333] width 10 height 13
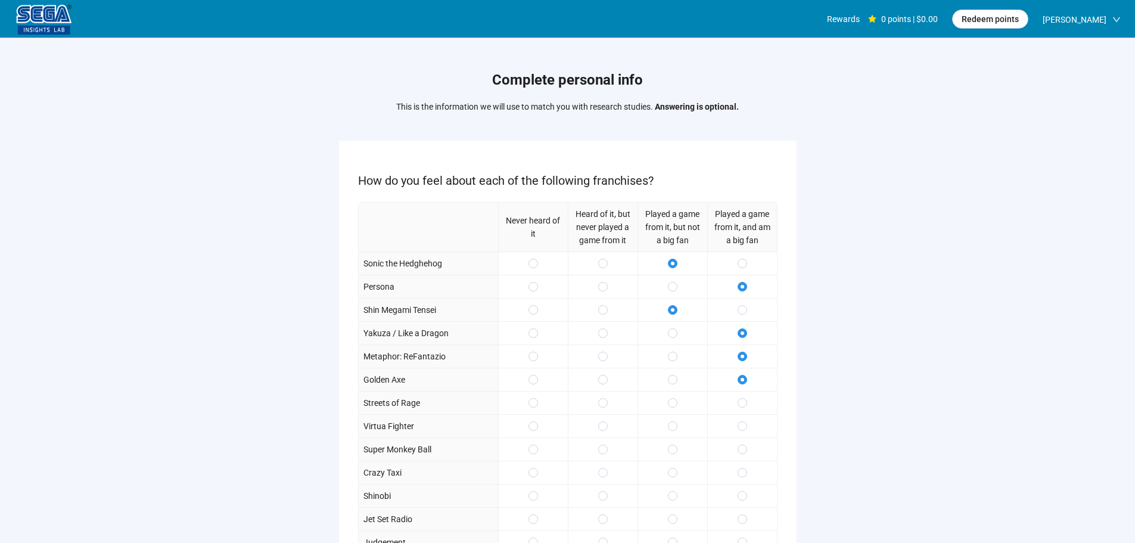
drag, startPoint x: 746, startPoint y: 334, endPoint x: 697, endPoint y: 405, distance: 86.1
click at [746, 334] on span at bounding box center [743, 333] width 10 height 10
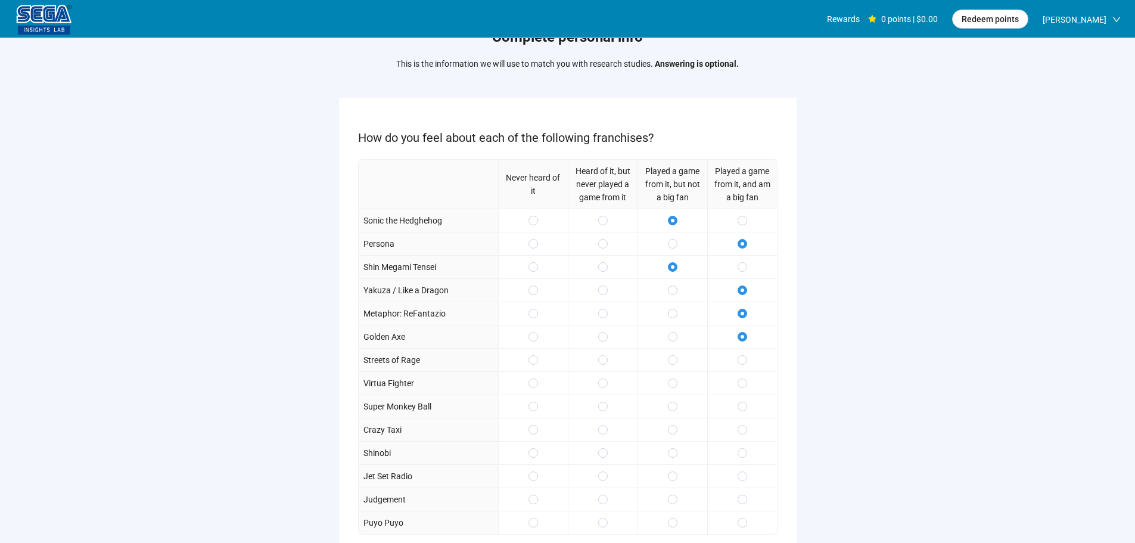
scroll to position [174, 0]
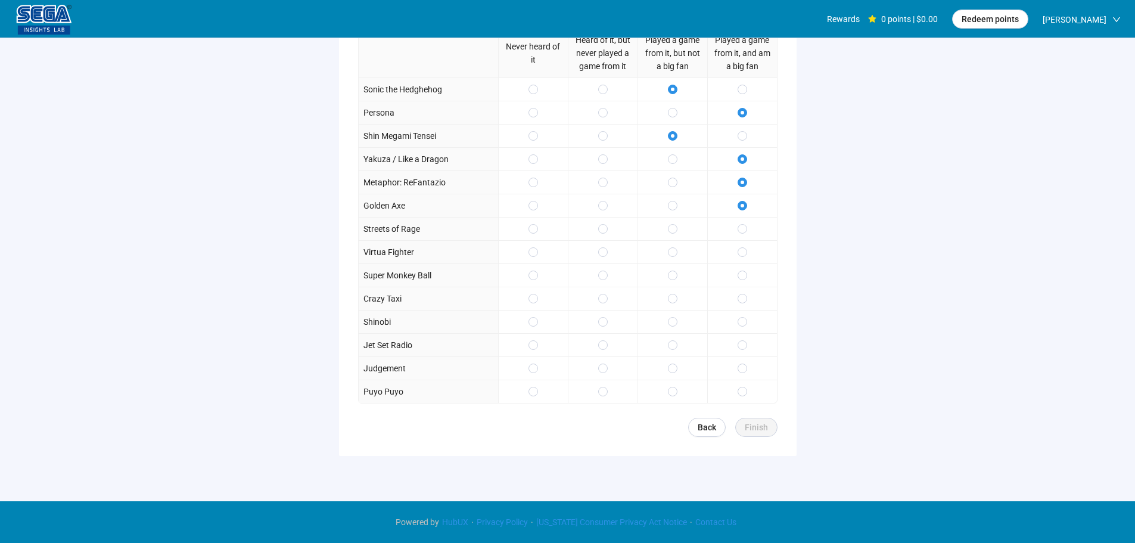
click at [671, 265] on div at bounding box center [673, 274] width 70 height 23
click at [671, 225] on span at bounding box center [673, 229] width 10 height 10
click at [682, 274] on div at bounding box center [673, 274] width 70 height 23
click at [678, 298] on div at bounding box center [673, 298] width 70 height 23
click at [740, 302] on span at bounding box center [743, 299] width 10 height 10
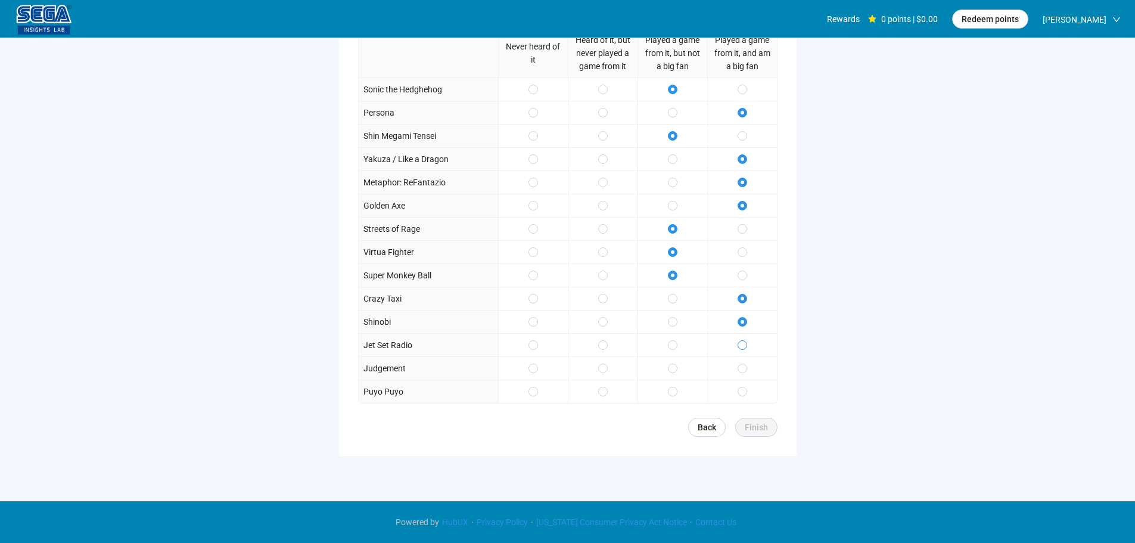
click at [743, 337] on div at bounding box center [742, 344] width 70 height 23
click at [741, 341] on span at bounding box center [743, 345] width 10 height 10
drag, startPoint x: 762, startPoint y: 427, endPoint x: 768, endPoint y: 426, distance: 6.0
click at [762, 425] on span "Finish" at bounding box center [756, 427] width 23 height 13
